Goal: Task Accomplishment & Management: Complete application form

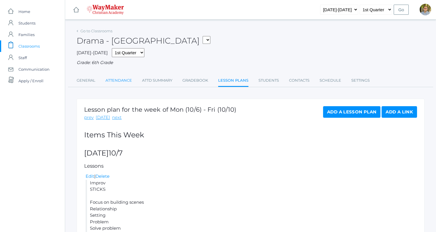
click at [117, 81] on link "Attendance" at bounding box center [119, 81] width 27 height 12
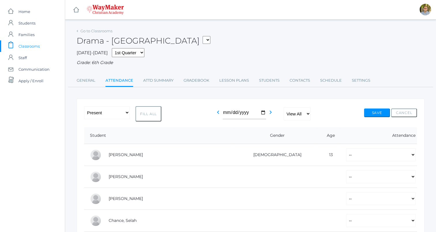
click at [154, 114] on button "Fill All" at bounding box center [149, 113] width 26 height 15
select select "P"
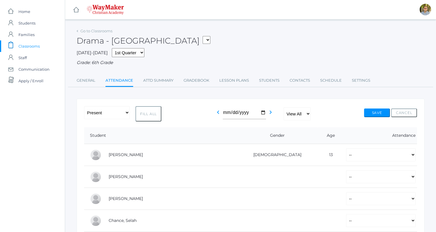
select select "P"
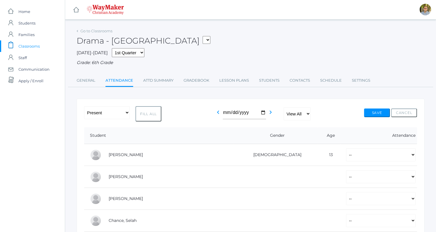
select select "P"
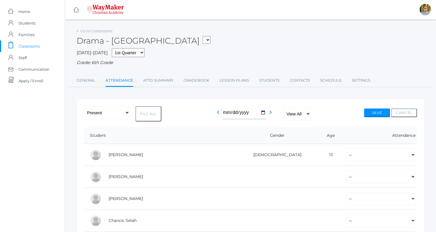
select select "P"
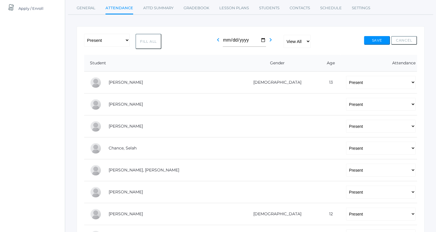
scroll to position [73, 0]
click at [346, 99] on select "-- Present Tardy Excused Tardy Unexcused Absent Excused Absent Unexcused" at bounding box center [380, 103] width 69 height 13
select select "AE"
click at [346, 97] on select "-- Present Tardy Excused Tardy Unexcused Absent Excused Absent Unexcused" at bounding box center [380, 103] width 69 height 13
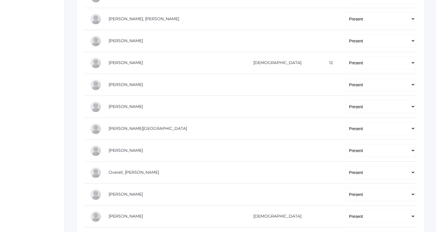
scroll to position [224, 0]
click at [346, 101] on select "-- Present Tardy Excused Tardy Unexcused Absent Excused Absent Unexcused" at bounding box center [380, 105] width 69 height 13
select select
click at [346, 99] on select "-- Present Tardy Excused Tardy Unexcused Absent Excused Absent Unexcused" at bounding box center [380, 105] width 69 height 13
click at [346, 127] on select "-- Present Tardy Excused Tardy Unexcused Absent Excused Absent Unexcused" at bounding box center [380, 127] width 69 height 13
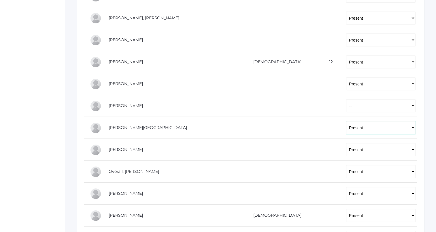
select select
click at [346, 121] on select "-- Present Tardy Excused Tardy Unexcused Absent Excused Absent Unexcused" at bounding box center [380, 127] width 69 height 13
click at [346, 144] on select "-- Present Tardy Excused Tardy Unexcused Absent Excused Absent Unexcused" at bounding box center [380, 149] width 69 height 13
select select
click at [346, 143] on select "-- Present Tardy Excused Tardy Unexcused Absent Excused Absent Unexcused" at bounding box center [380, 149] width 69 height 13
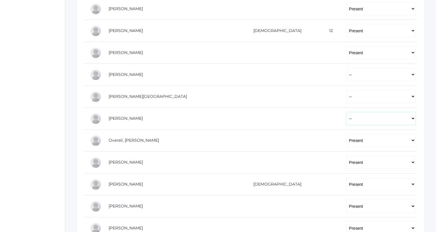
scroll to position [257, 0]
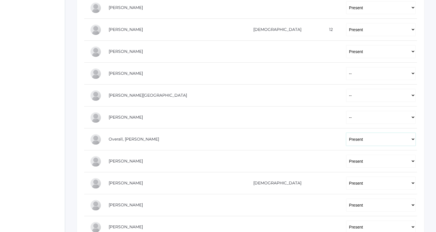
click at [346, 142] on select "-- Present Tardy Excused Tardy Unexcused Absent Excused Absent Unexcused" at bounding box center [380, 139] width 69 height 13
select select "AE"
click at [346, 133] on select "-- Present Tardy Excused Tardy Unexcused Absent Excused Absent Unexcused" at bounding box center [380, 139] width 69 height 13
click at [346, 159] on select "-- Present Tardy Excused Tardy Unexcused Absent Excused Absent Unexcused" at bounding box center [380, 161] width 69 height 13
select select
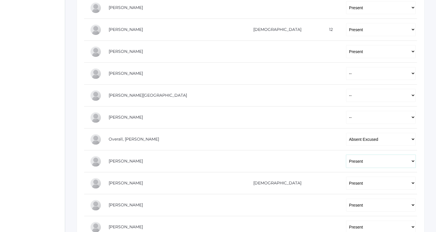
click at [346, 155] on select "-- Present Tardy Excused Tardy Unexcused Absent Excused Absent Unexcused" at bounding box center [380, 161] width 69 height 13
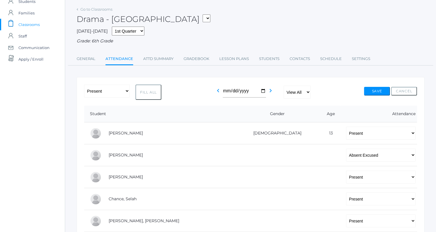
scroll to position [18, 0]
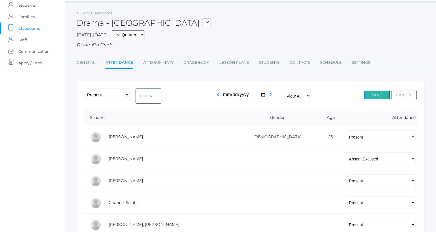
click at [371, 95] on button "Save" at bounding box center [377, 95] width 26 height 9
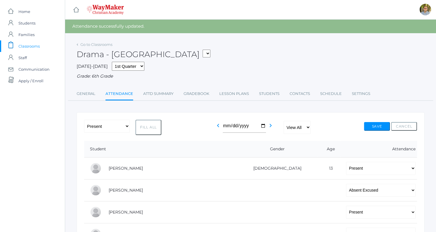
click at [36, 45] on span "Classrooms" at bounding box center [28, 46] width 21 height 12
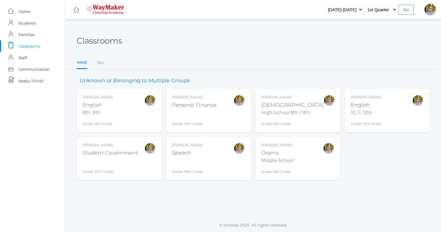
click at [218, 162] on div "Kylen Braileanu Speech Grade: 10th Grade SPEECH" at bounding box center [208, 158] width 73 height 32
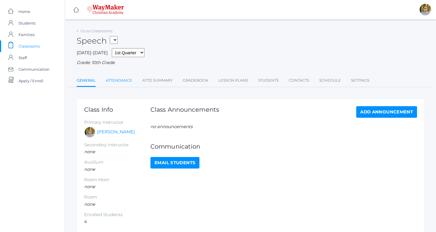
click at [115, 84] on link "Attendance" at bounding box center [119, 81] width 27 height 12
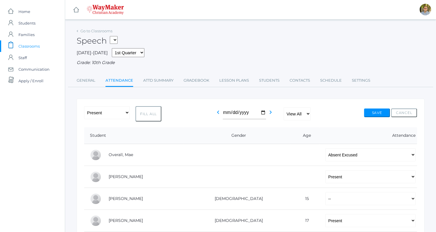
click at [33, 45] on span "Classrooms" at bounding box center [28, 46] width 21 height 12
